Goal: Task Accomplishment & Management: Manage account settings

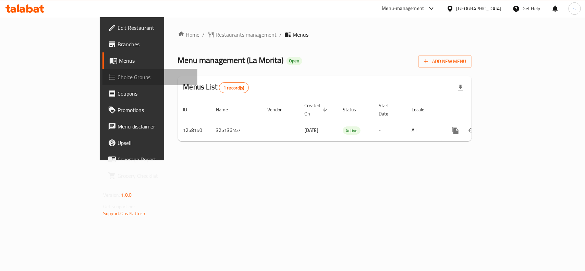
click at [118, 78] on span "Choice Groups" at bounding box center [155, 77] width 74 height 8
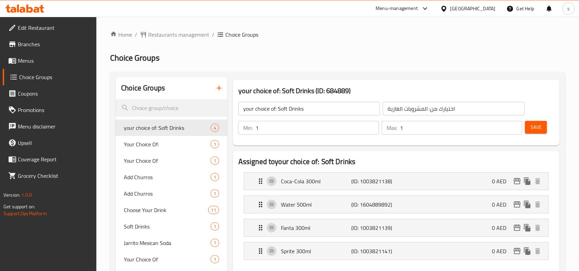
click at [161, 106] on input "search" at bounding box center [172, 107] width 112 height 17
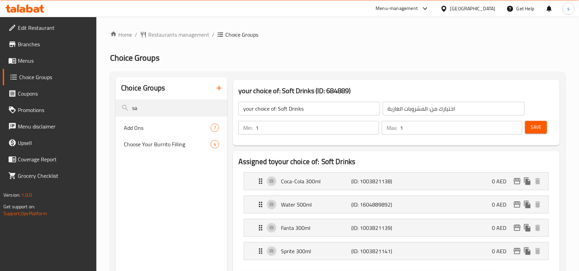
type input "s"
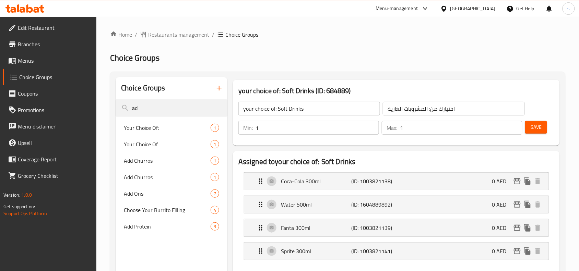
type input "a"
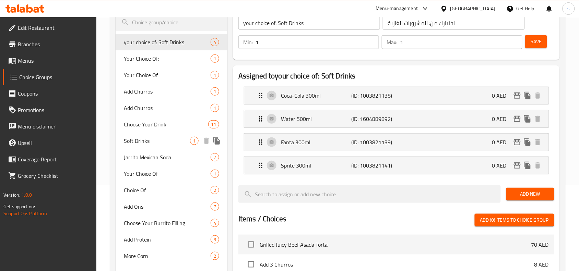
scroll to position [129, 0]
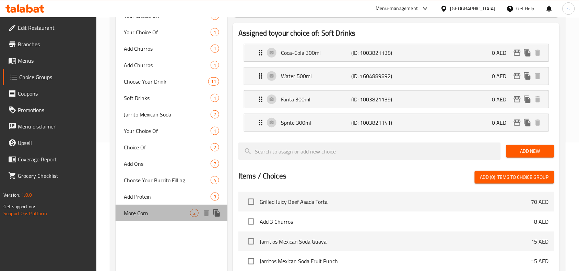
click at [170, 208] on div "More Corn 2" at bounding box center [172, 213] width 112 height 16
type input "More Corn"
type input "ذرة اكثر"
type input "0"
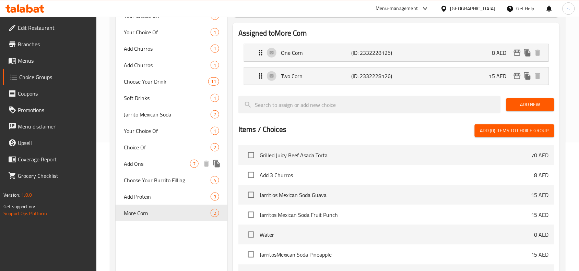
click at [157, 159] on div "Add Ons 7" at bounding box center [172, 164] width 112 height 16
type input "Add Ons"
type input "إضافات"
type input "7"
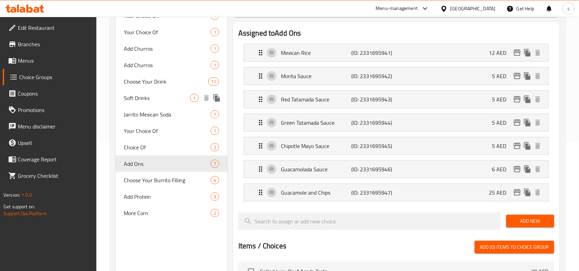
scroll to position [0, 0]
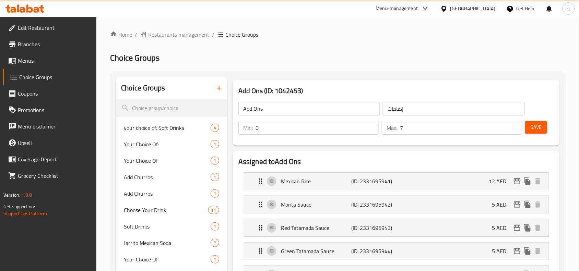
click at [205, 31] on span "Restaurants management" at bounding box center [178, 35] width 61 height 8
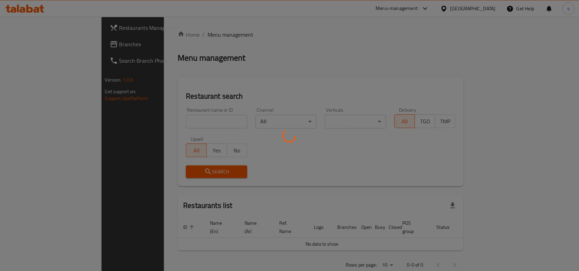
click at [57, 49] on div at bounding box center [289, 135] width 579 height 271
click at [53, 46] on div at bounding box center [289, 135] width 579 height 271
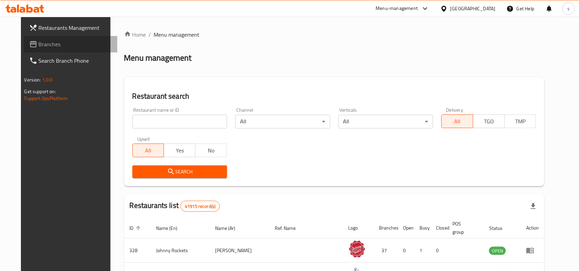
click at [52, 46] on span "Branches" at bounding box center [75, 44] width 73 height 8
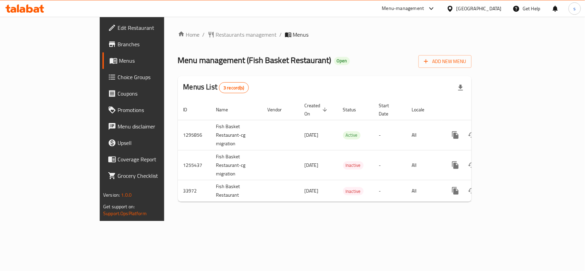
click at [118, 79] on span "Choice Groups" at bounding box center [155, 77] width 74 height 8
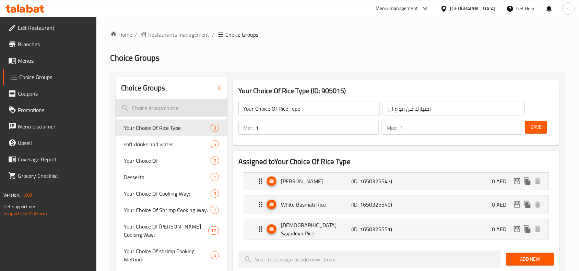
click at [154, 106] on input "search" at bounding box center [172, 107] width 112 height 17
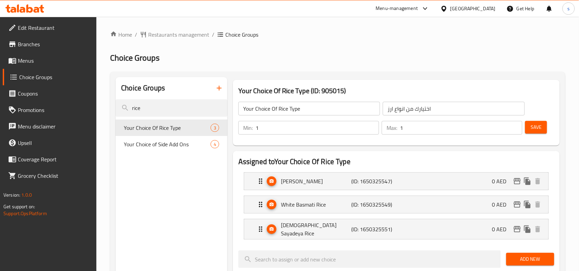
drag, startPoint x: 155, startPoint y: 109, endPoint x: 110, endPoint y: 103, distance: 45.3
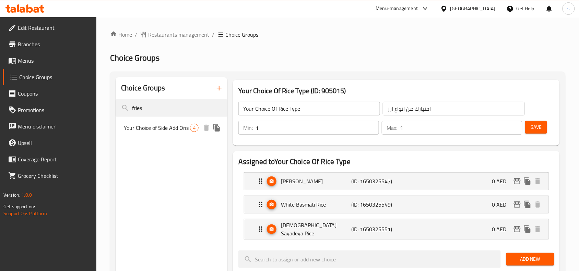
type input "fries"
click at [137, 129] on span "Your Choice of Side Add Ons" at bounding box center [157, 128] width 66 height 8
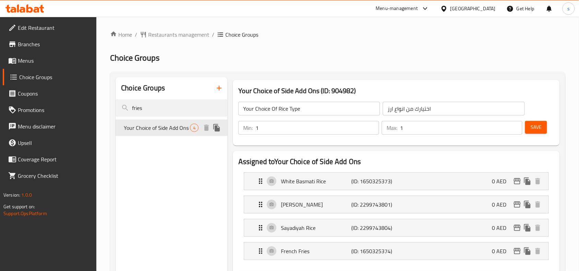
type input "Your Choice of Side Add Ons"
type input "اختيارك من الاضافات الجانبيه"
click at [163, 35] on span "Restaurants management" at bounding box center [178, 35] width 61 height 8
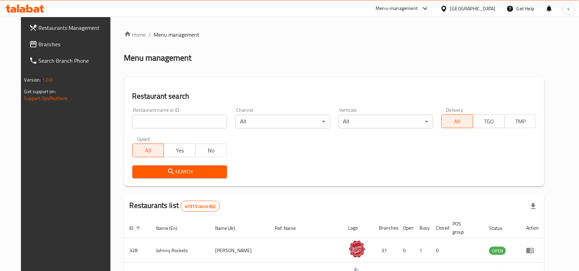
click at [59, 43] on span "Branches" at bounding box center [75, 44] width 73 height 8
click at [67, 47] on span "Branches" at bounding box center [75, 44] width 73 height 8
